Goal: Share content: Share content

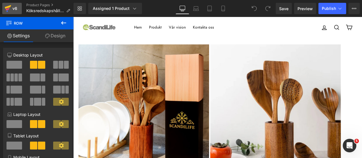
click at [6, 9] on icon at bounding box center [8, 9] width 4 height 3
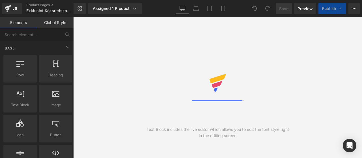
click at [360, 7] on div "Save Preview Publish Scheduled View Live Page View with current Template Save T…" at bounding box center [318, 8] width 89 height 11
click at [358, 8] on button "View Live Page View with current Template Save Template to Library Schedule Pub…" at bounding box center [353, 8] width 11 height 11
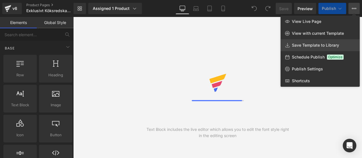
click at [303, 48] on link "Save Template to Library" at bounding box center [320, 45] width 79 height 12
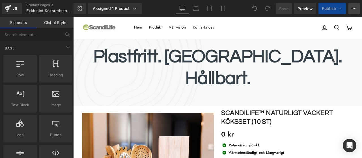
click at [354, 3] on button "View Live Page View with current Template Save Template to Library Schedule Pub…" at bounding box center [353, 8] width 11 height 11
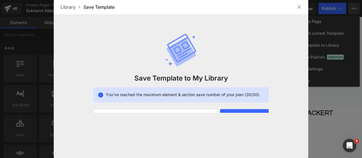
click at [297, 6] on img at bounding box center [299, 7] width 5 height 5
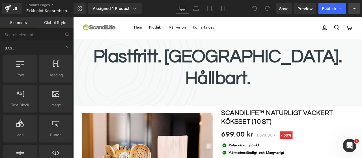
click at [355, 6] on icon at bounding box center [354, 8] width 5 height 5
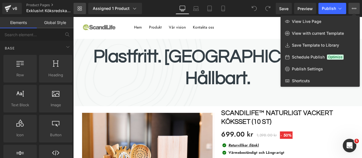
click at [83, 6] on link "Library" at bounding box center [80, 8] width 12 height 11
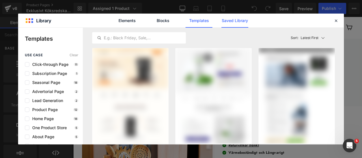
click at [232, 22] on link "Saved Library" at bounding box center [234, 21] width 27 height 14
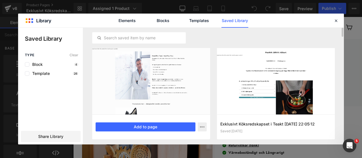
click at [193, 96] on div at bounding box center [151, 81] width 118 height 66
click at [202, 126] on icon "button" at bounding box center [202, 127] width 5 height 5
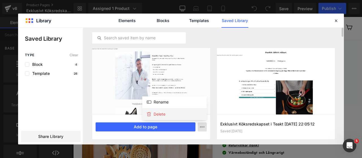
click at [190, 114] on div "Delete" at bounding box center [174, 114] width 64 height 12
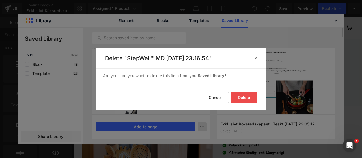
click at [240, 96] on button "Delete" at bounding box center [244, 97] width 26 height 11
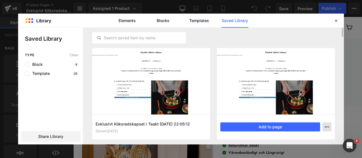
click at [326, 124] on button "button" at bounding box center [326, 126] width 9 height 9
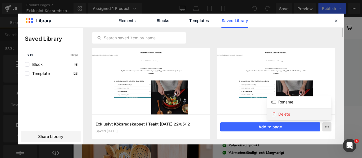
click at [307, 113] on div "Delete" at bounding box center [299, 114] width 64 height 12
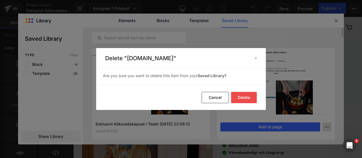
click at [238, 96] on button "Delete" at bounding box center [244, 97] width 26 height 11
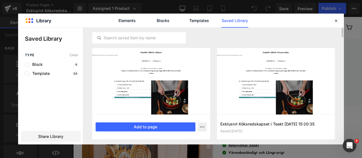
click at [208, 129] on div "Exklusivt Köksredskapset i Teakt [DATE] 22:05:12 Saved [DATE] Add to page" at bounding box center [151, 127] width 118 height 25
click at [206, 128] on button "button" at bounding box center [202, 126] width 9 height 9
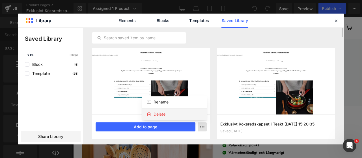
click at [189, 117] on div "Delete" at bounding box center [174, 114] width 64 height 12
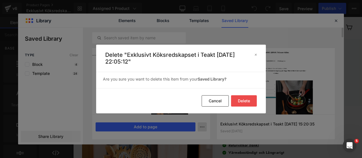
click at [247, 100] on button "Delete" at bounding box center [244, 100] width 26 height 11
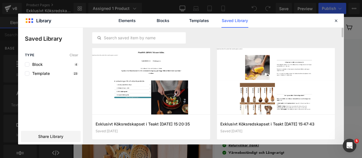
drag, startPoint x: 435, startPoint y: 59, endPoint x: 408, endPoint y: 35, distance: 36.6
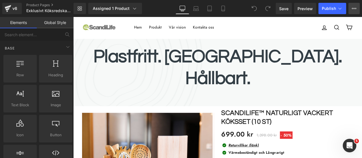
click at [352, 11] on button "View Live Page View with current Template Save Template to Library Schedule Pub…" at bounding box center [353, 8] width 11 height 11
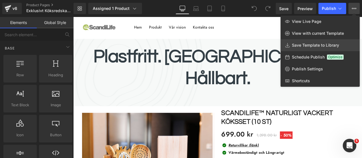
click at [316, 45] on span "Save Template to Library" at bounding box center [315, 45] width 47 height 5
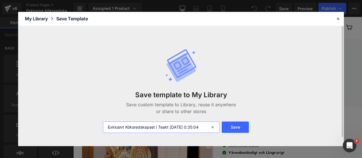
click at [154, 129] on input "Exklusivt Köksredskapset i Teakt [DATE] 0:35:04" at bounding box center [161, 127] width 117 height 11
paste input "[DOMAIN_NAME] [DOMAIN_NAME]"
type input "[DOMAIN_NAME] [DOMAIN_NAME]"
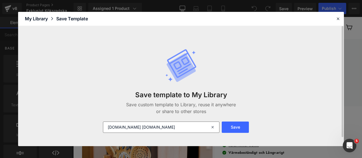
click at [236, 126] on button "Save" at bounding box center [235, 127] width 27 height 11
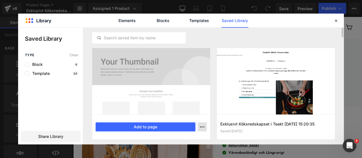
click at [202, 126] on icon "button" at bounding box center [202, 127] width 5 height 5
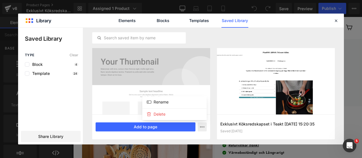
click at [74, 137] on div at bounding box center [181, 86] width 326 height 117
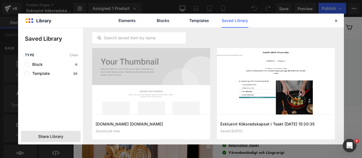
click at [73, 137] on div "Share Library" at bounding box center [51, 136] width 60 height 11
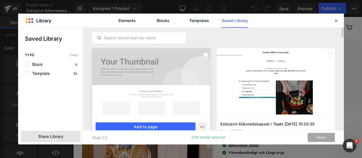
click at [168, 78] on div at bounding box center [151, 81] width 118 height 66
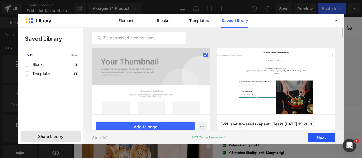
click at [314, 140] on button "Next" at bounding box center [321, 137] width 27 height 9
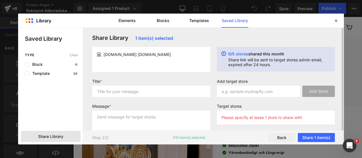
click at [144, 97] on div "Title *" at bounding box center [151, 90] width 125 height 23
click at [151, 89] on input "text" at bounding box center [151, 91] width 118 height 11
type input "hj"
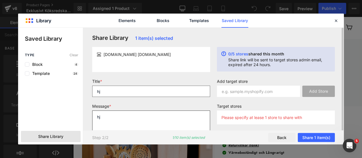
type textarea "hj"
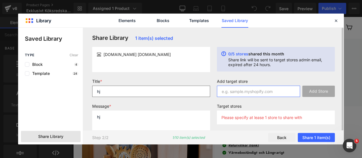
paste input "[DOMAIN_NAME] [DOMAIN_NAME]"
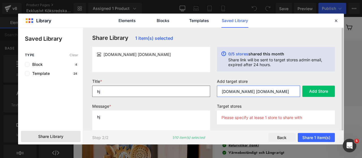
drag, startPoint x: 239, startPoint y: 90, endPoint x: 210, endPoint y: 90, distance: 29.1
click at [210, 90] on form "Title * hj Message * hj Add target store [DOMAIN_NAME] [DOMAIN_NAME] Add Store …" at bounding box center [213, 108] width 249 height 59
type input "[DOMAIN_NAME]"
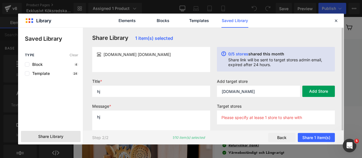
click at [315, 89] on button "Add Store" at bounding box center [318, 91] width 33 height 11
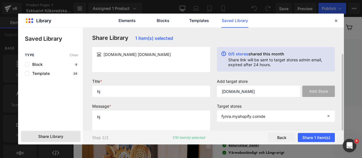
scroll to position [14, 0]
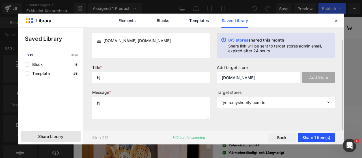
click at [311, 136] on button "Share 1 item(s)" at bounding box center [316, 137] width 37 height 9
click at [307, 135] on button "Share 1 item(s)" at bounding box center [316, 137] width 37 height 9
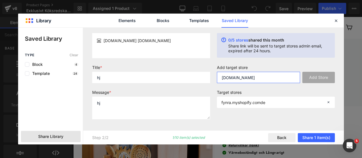
click at [261, 81] on input "[DOMAIN_NAME]" at bounding box center [258, 77] width 83 height 11
paste input "[DOMAIN_NAME] [DOMAIN_NAME]"
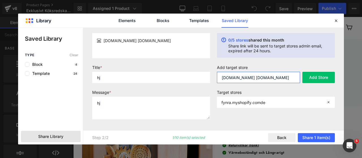
drag, startPoint x: 239, startPoint y: 77, endPoint x: 211, endPoint y: 79, distance: 27.5
click at [211, 79] on form "Title * hj Message * hj Add target store [DOMAIN_NAME] [DOMAIN_NAME] Add Store …" at bounding box center [213, 94] width 249 height 59
type input "[DOMAIN_NAME]"
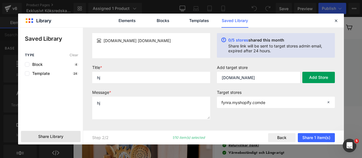
click at [318, 74] on button "Add Store" at bounding box center [318, 77] width 33 height 11
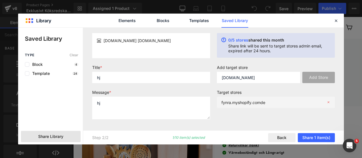
click at [330, 100] on div "fynra.myshopify.comde" at bounding box center [276, 102] width 118 height 11
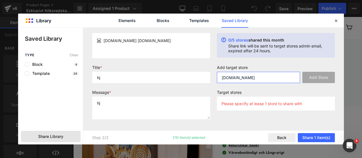
click at [269, 78] on input "[DOMAIN_NAME]" at bounding box center [258, 77] width 83 height 11
paste input "[DOMAIN_NAME] [DOMAIN_NAME]"
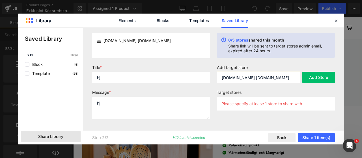
drag, startPoint x: 269, startPoint y: 78, endPoint x: 238, endPoint y: 77, distance: 30.6
click at [238, 77] on input "[DOMAIN_NAME] [DOMAIN_NAME]" at bounding box center [258, 77] width 83 height 11
type input "[DOMAIN_NAME]"
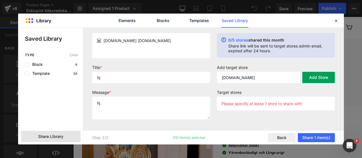
click at [328, 81] on button "Add Store" at bounding box center [318, 77] width 33 height 11
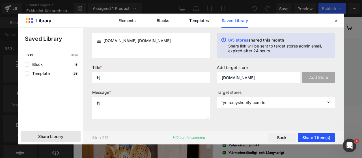
click at [311, 137] on button "Share 1 item(s)" at bounding box center [316, 137] width 37 height 9
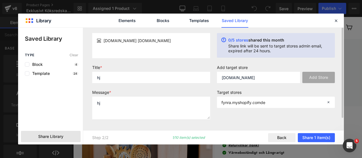
scroll to position [0, 0]
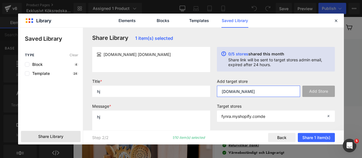
click at [244, 91] on input "[DOMAIN_NAME]" at bounding box center [258, 91] width 83 height 11
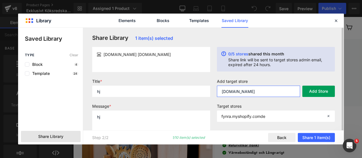
type input "[DOMAIN_NAME]"
click at [315, 93] on button "Add Store" at bounding box center [318, 91] width 33 height 11
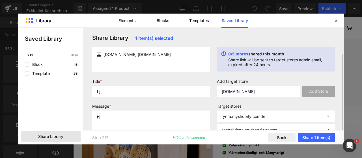
scroll to position [14, 0]
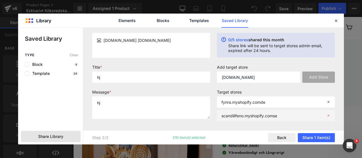
click at [329, 114] on icon at bounding box center [328, 116] width 4 height 4
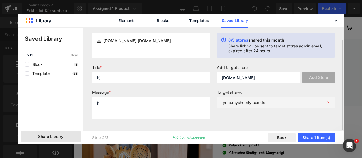
click at [329, 101] on icon at bounding box center [328, 102] width 4 height 4
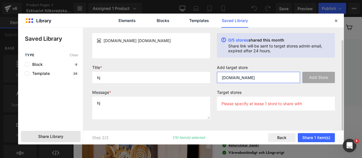
click at [264, 81] on input "[DOMAIN_NAME]" at bounding box center [258, 77] width 83 height 11
paste input "[DOMAIN_NAME]"
type input "[DOMAIN_NAME]"
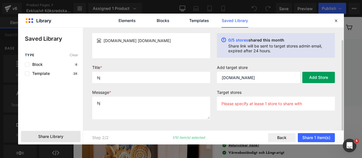
click at [311, 79] on button "Add Store" at bounding box center [318, 77] width 33 height 11
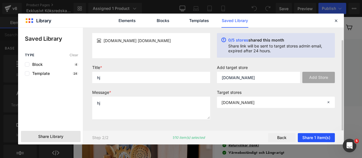
click at [311, 139] on button "Share 1 item(s)" at bounding box center [316, 137] width 37 height 9
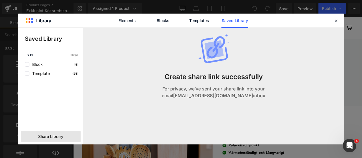
scroll to position [0, 0]
